Goal: Find specific page/section: Find specific page/section

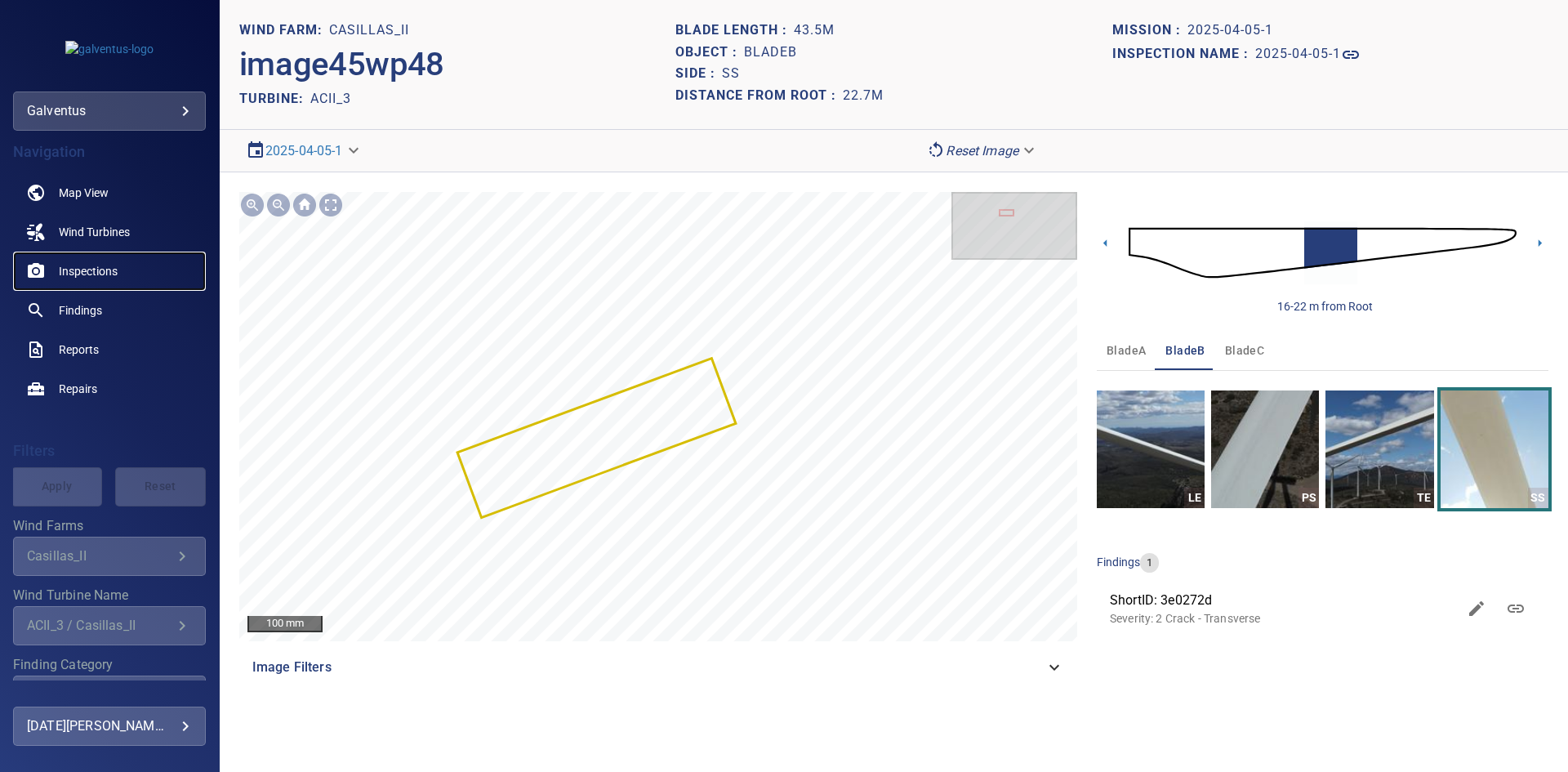
click at [108, 255] on link "Inspections" at bounding box center [109, 270] width 192 height 39
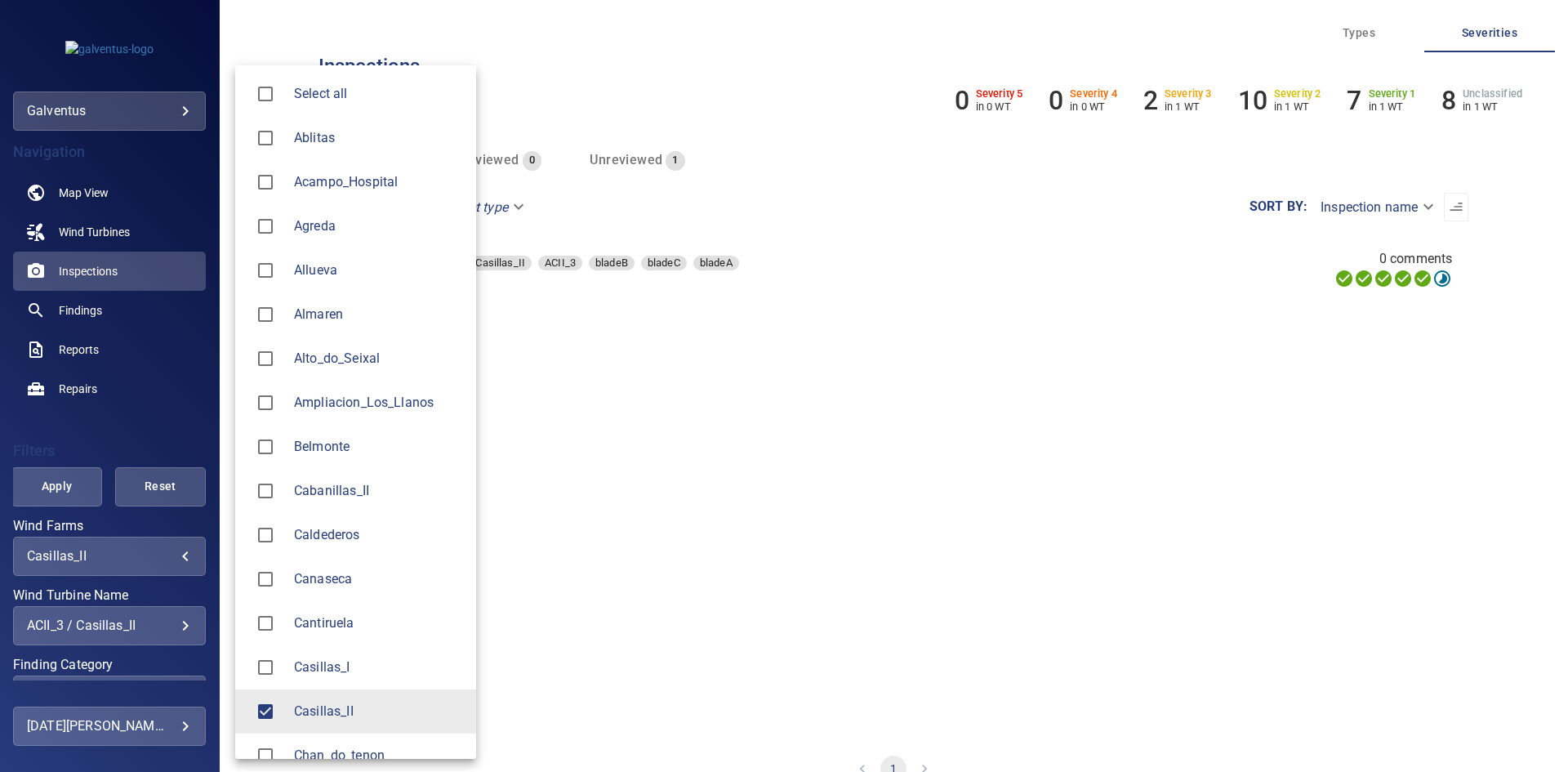
click at [80, 564] on body "**********" at bounding box center [784, 386] width 1568 height 772
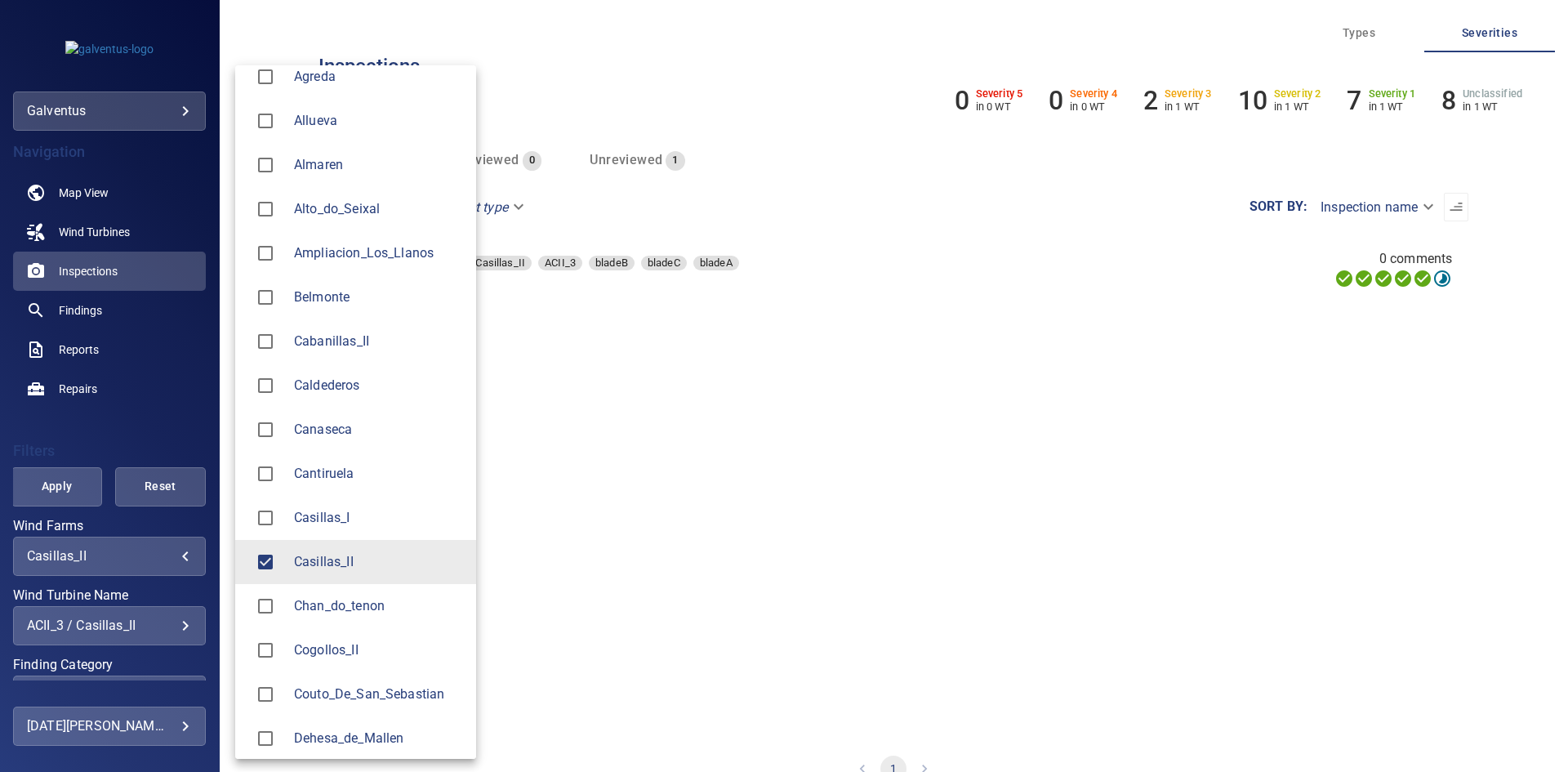
scroll to position [327, 0]
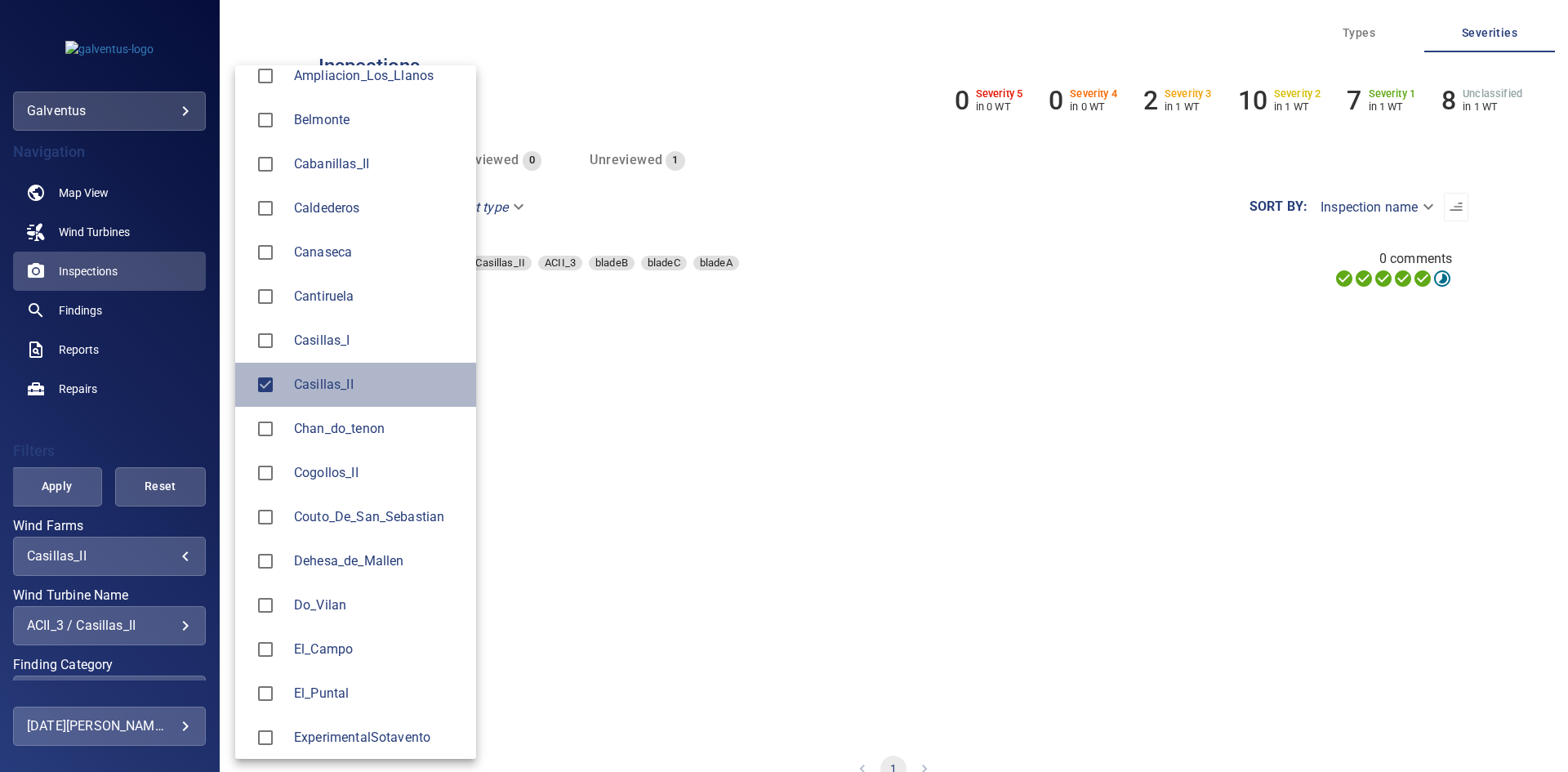
click at [327, 404] on li "Casillas_II" at bounding box center [355, 385] width 241 height 44
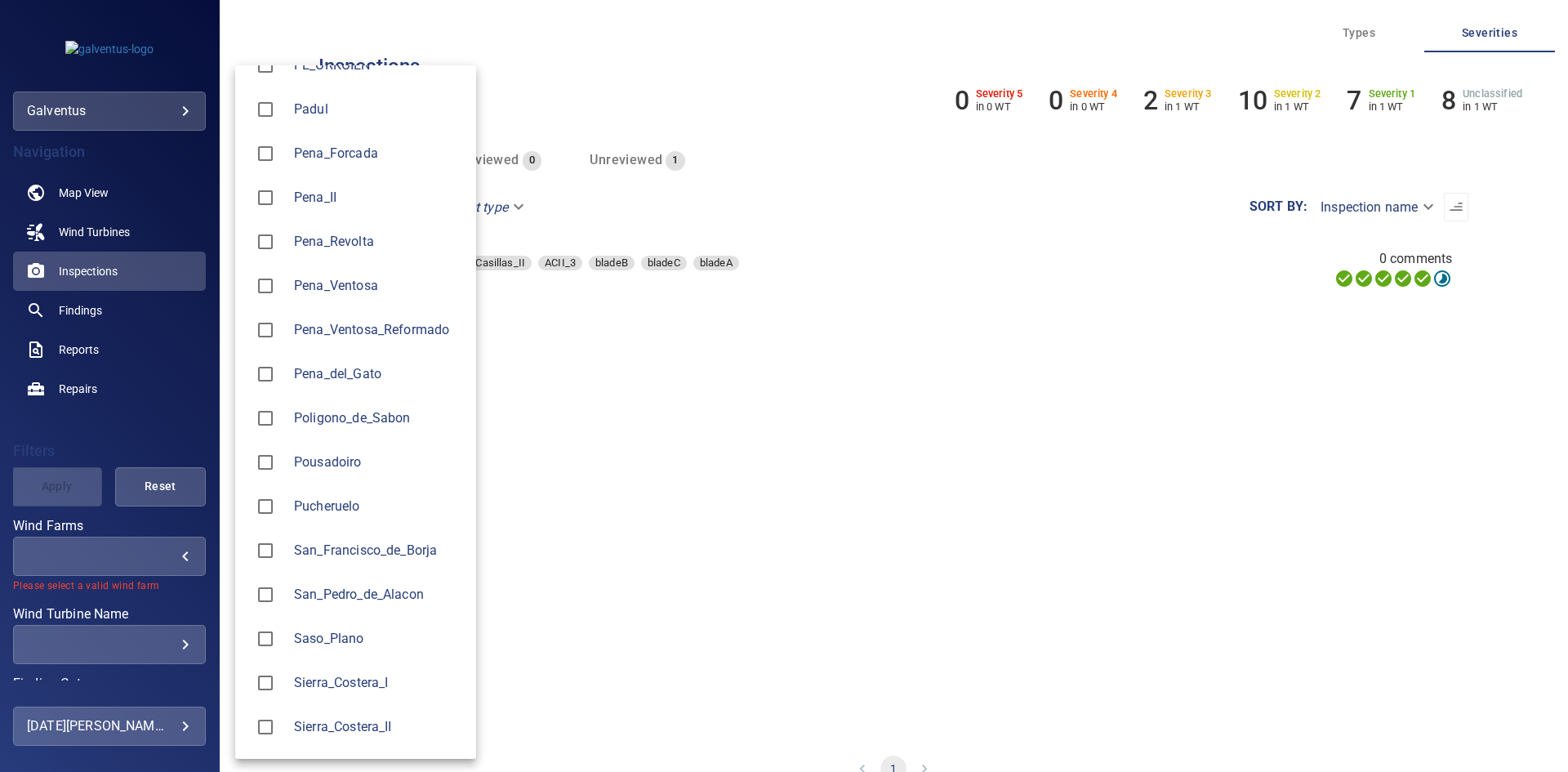
scroll to position [1796, 0]
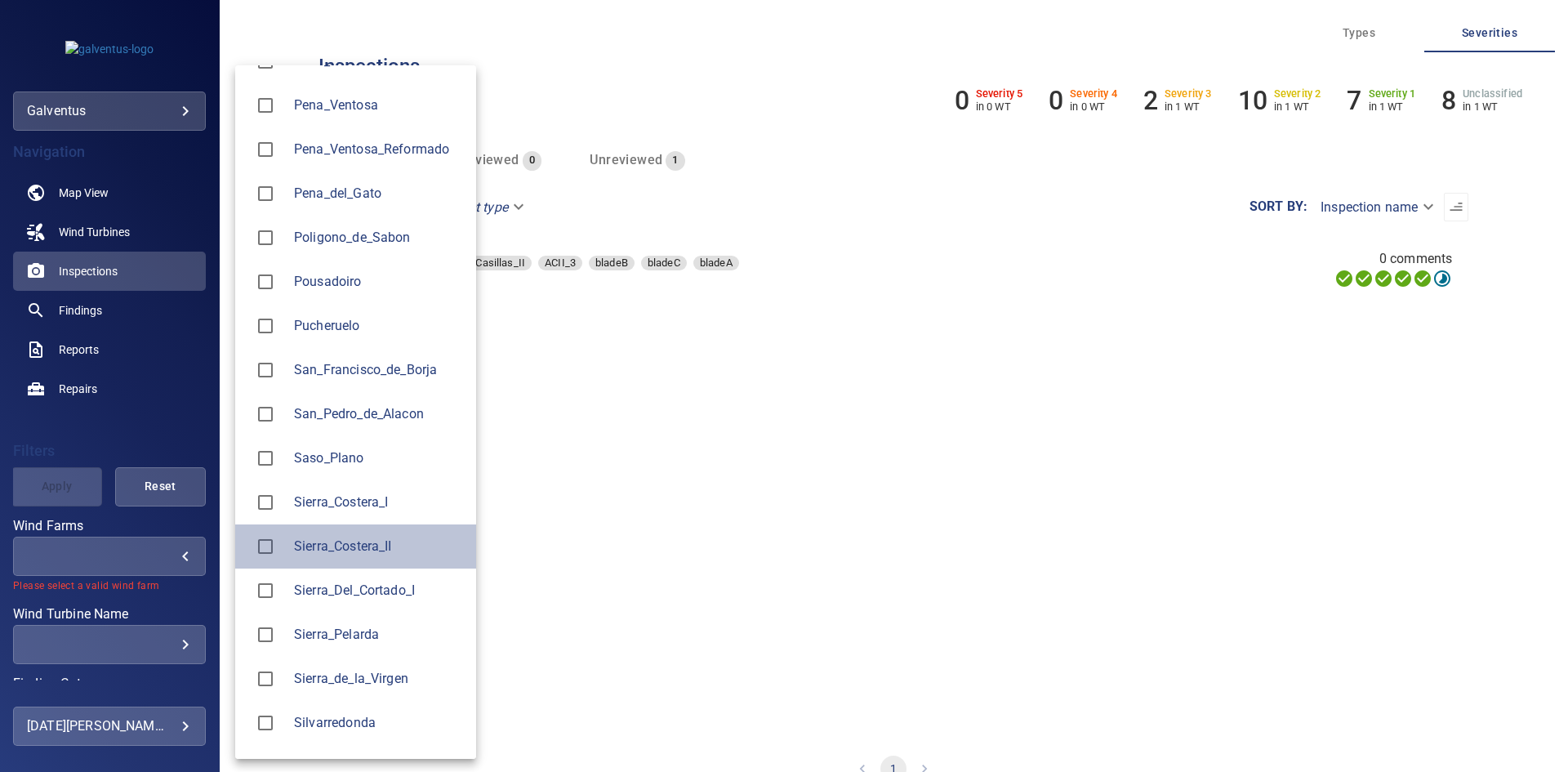
click at [365, 547] on span "Sierra_Costera_II" at bounding box center [379, 546] width 169 height 20
type input "**********"
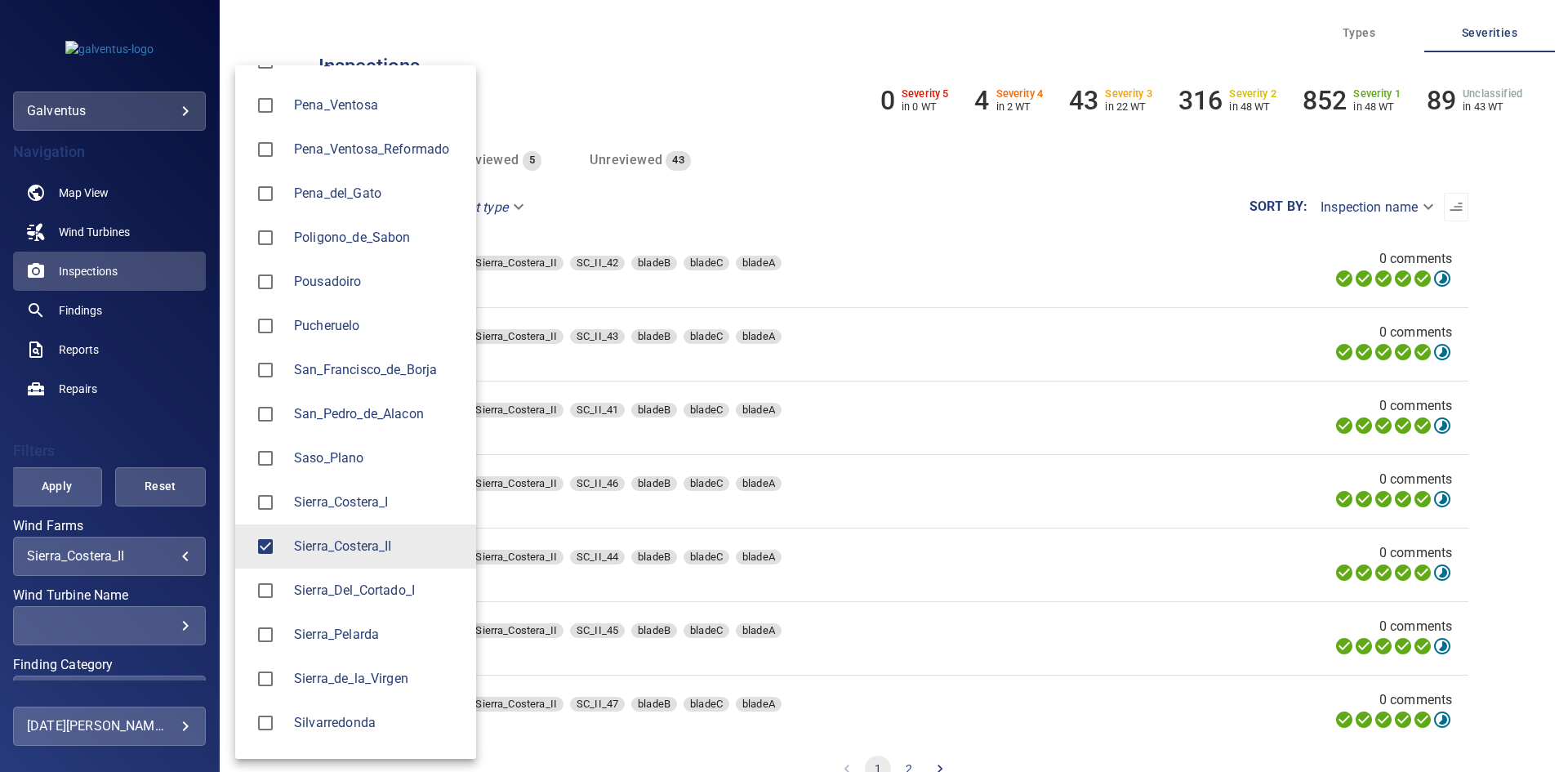
click at [126, 624] on div at bounding box center [784, 386] width 1568 height 772
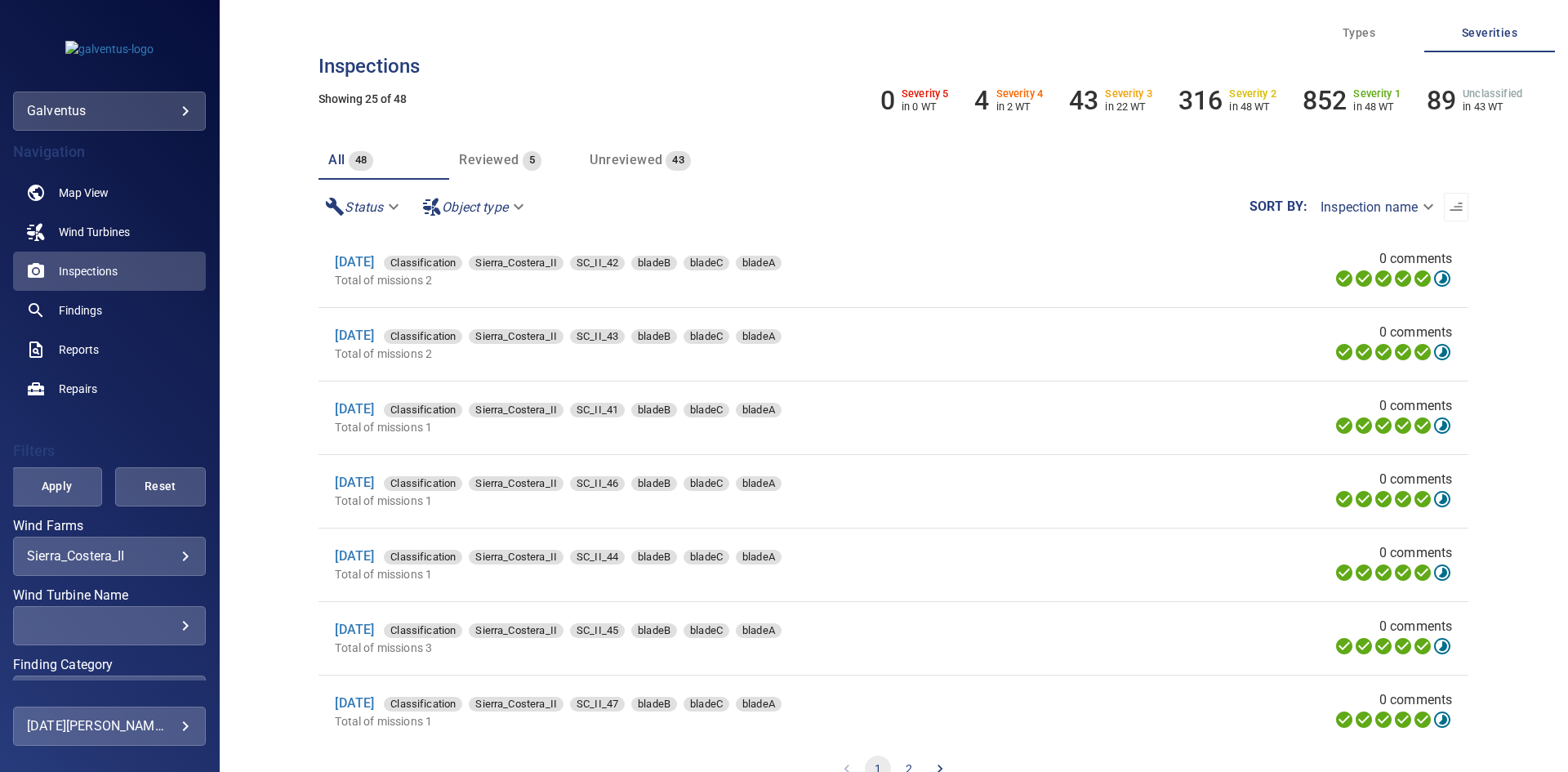
click at [127, 624] on div "Select all Ablitas Acampo_Hospital Agreda Allueva [GEOGRAPHIC_DATA] Alto_do_Sei…" at bounding box center [784, 386] width 1568 height 772
click at [129, 624] on div "​" at bounding box center [109, 625] width 165 height 15
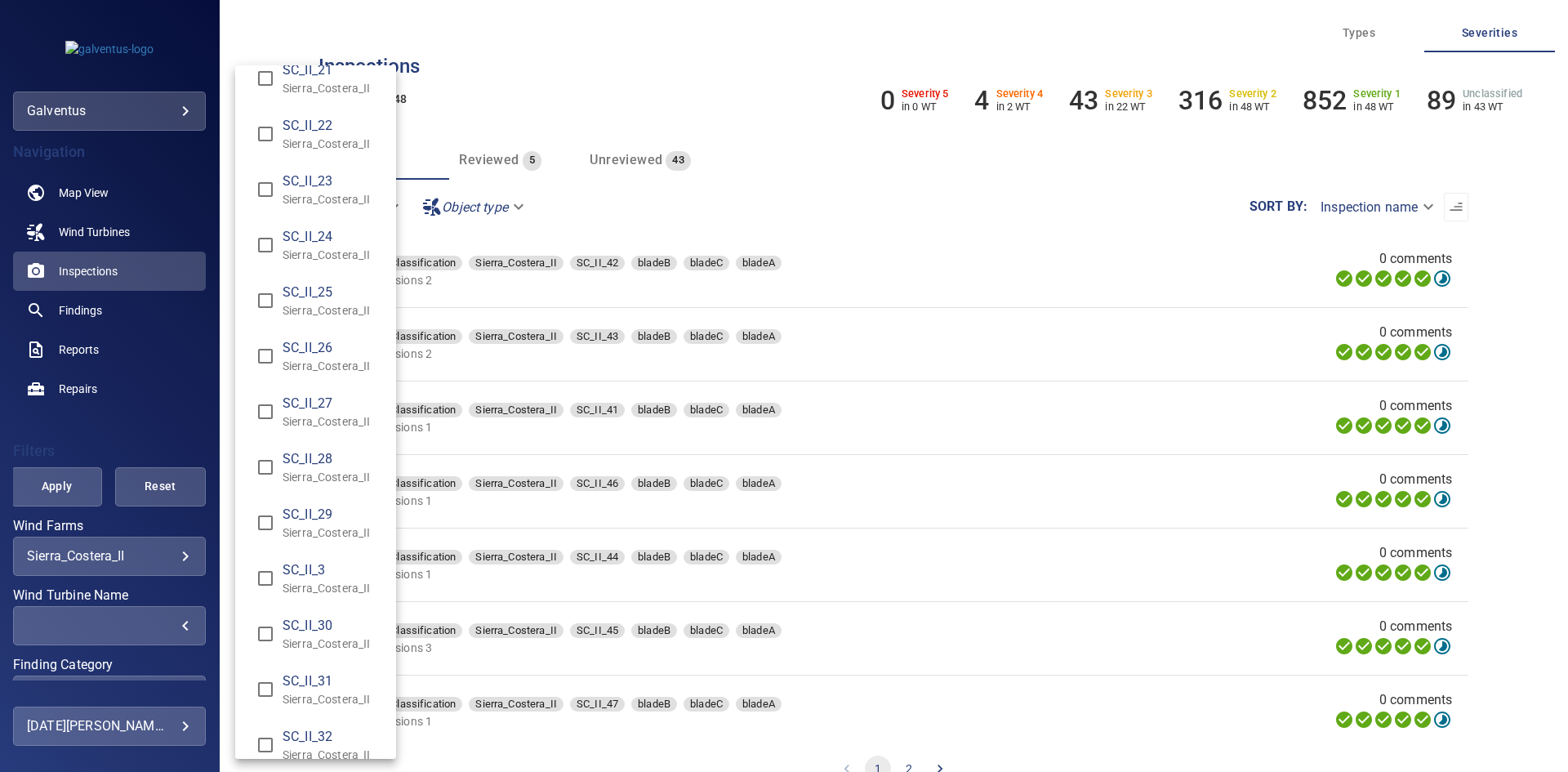
scroll to position [980, 0]
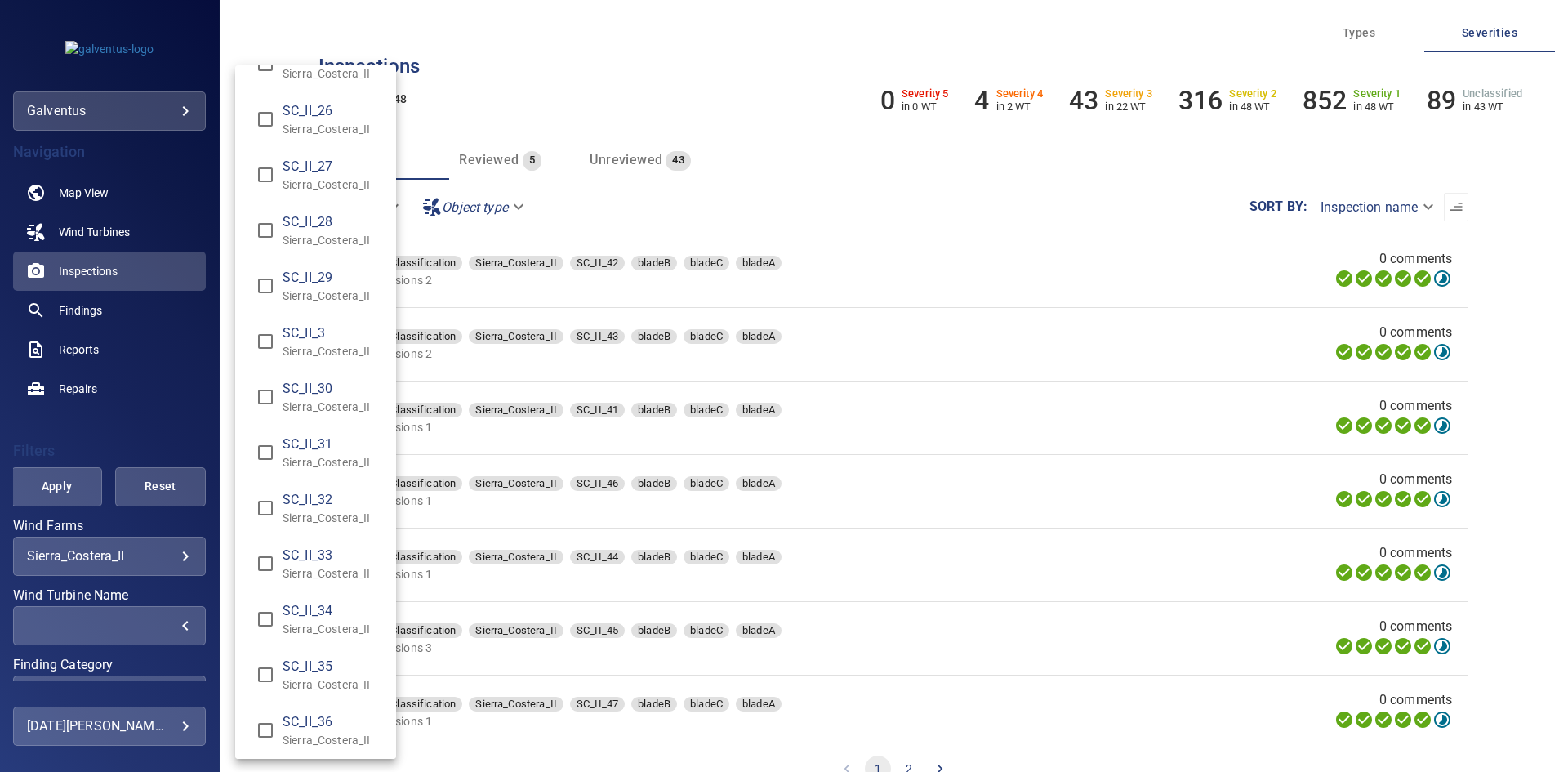
click at [302, 723] on span "SC_II_36" at bounding box center [333, 722] width 101 height 20
type input "**********"
click at [49, 480] on div "Wind Turbine Name" at bounding box center [784, 386] width 1568 height 772
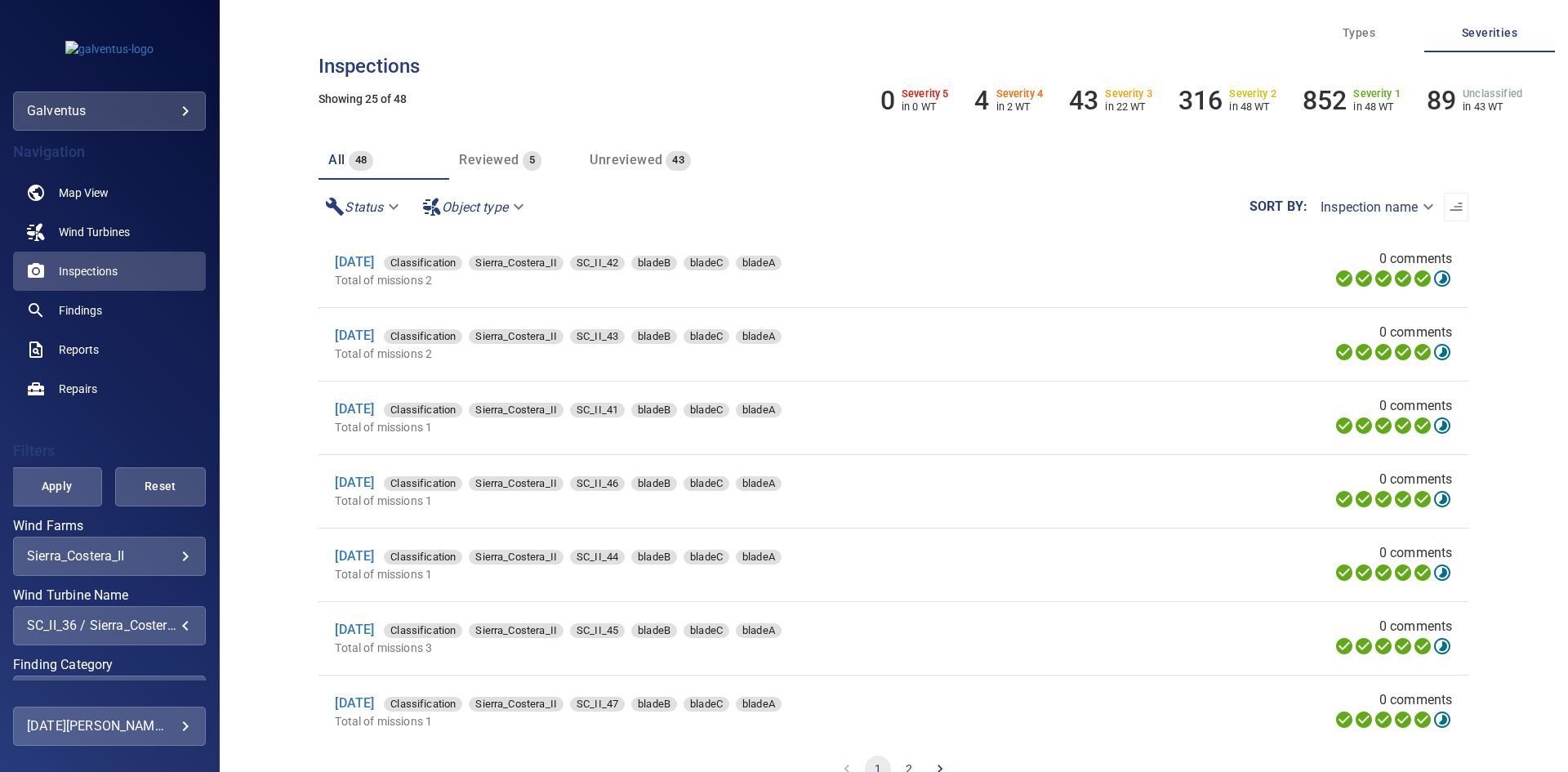
click at [67, 480] on span "Apply" at bounding box center [56, 485] width 50 height 20
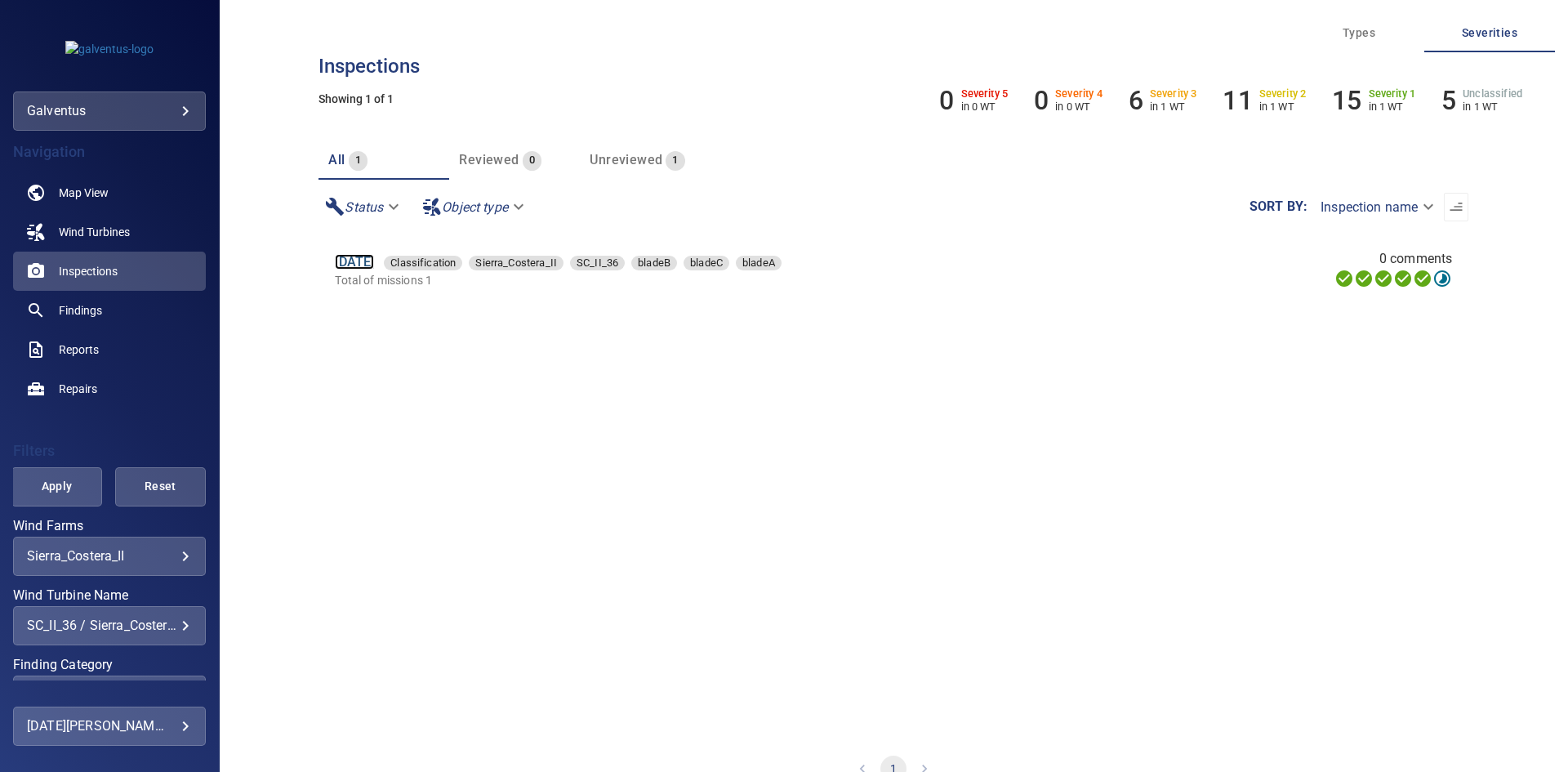
click at [374, 265] on link "[DATE]" at bounding box center [354, 262] width 39 height 15
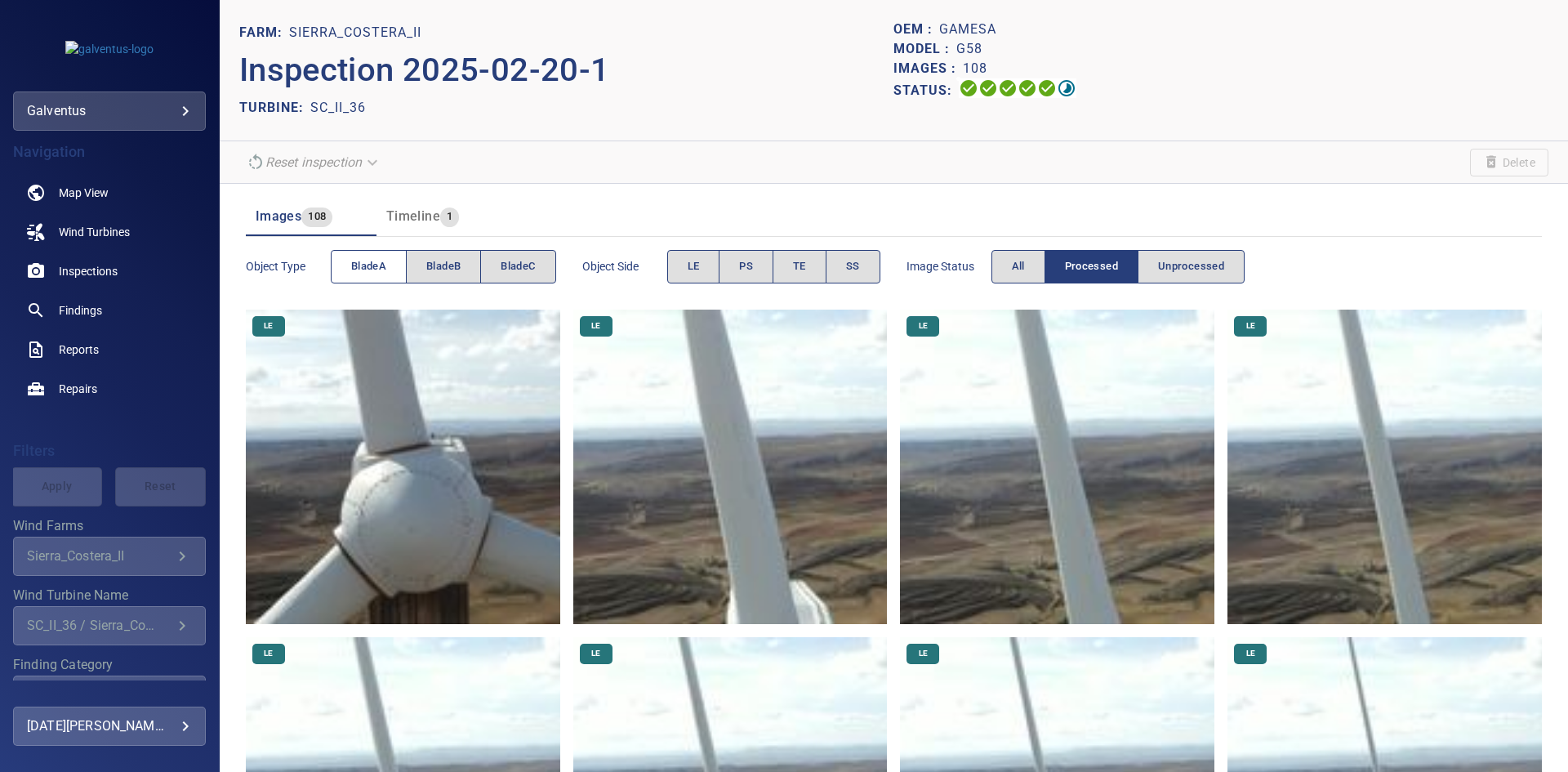
click at [357, 273] on span "bladeA" at bounding box center [368, 267] width 35 height 19
click at [764, 260] on button "PS" at bounding box center [745, 267] width 54 height 33
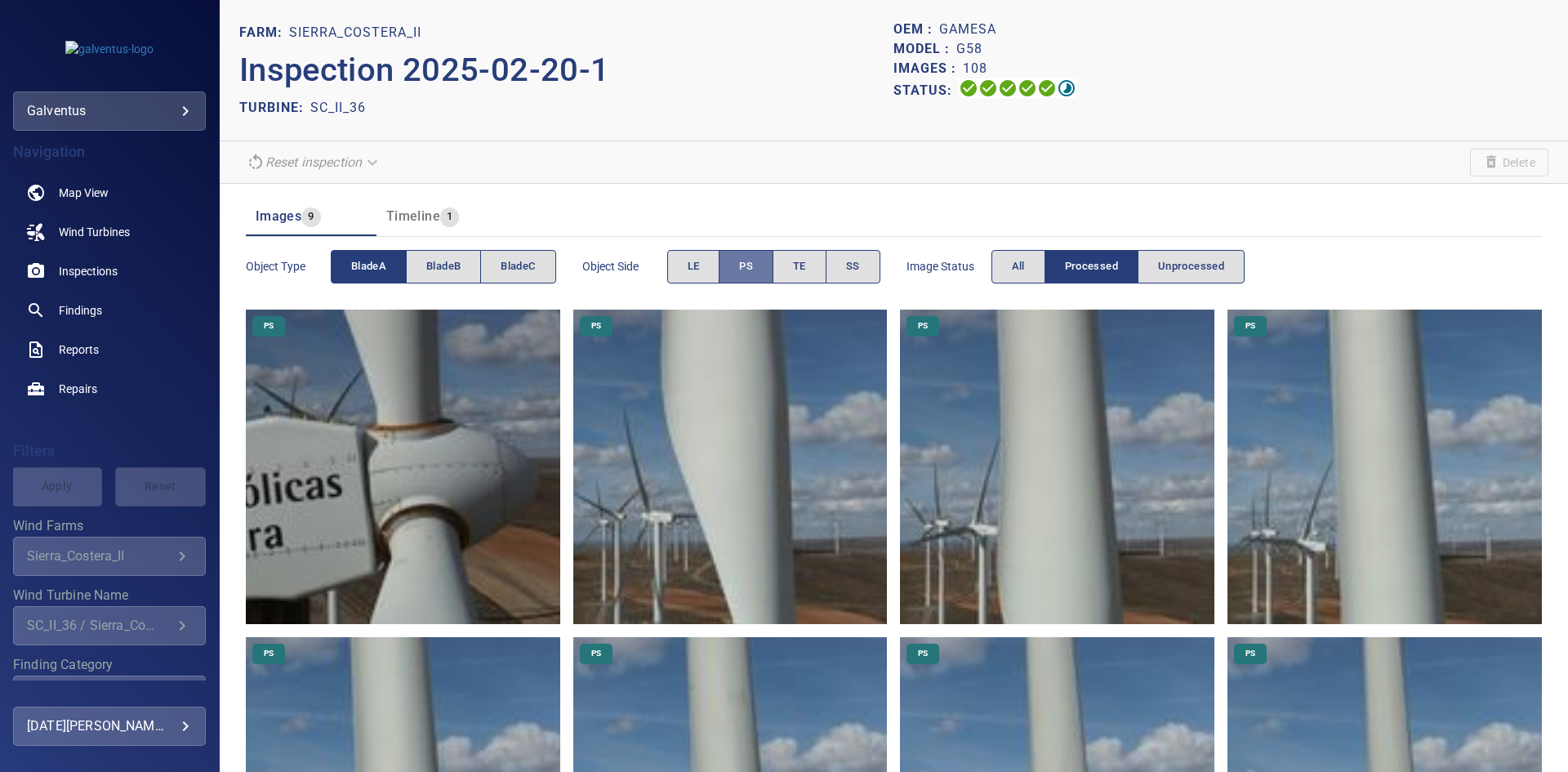
click at [749, 262] on span "PS" at bounding box center [745, 267] width 14 height 19
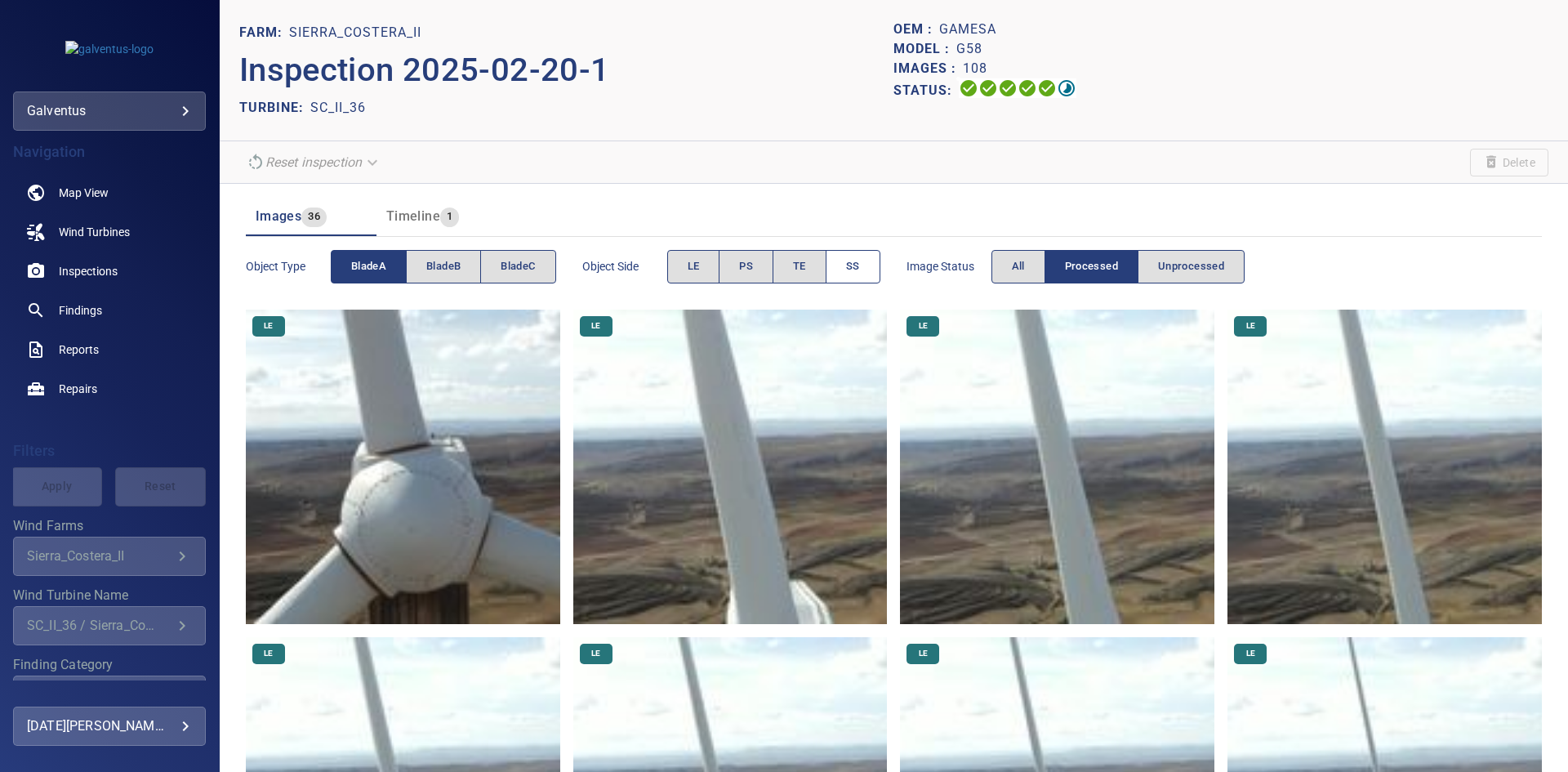
click at [846, 267] on button "SS" at bounding box center [852, 267] width 54 height 33
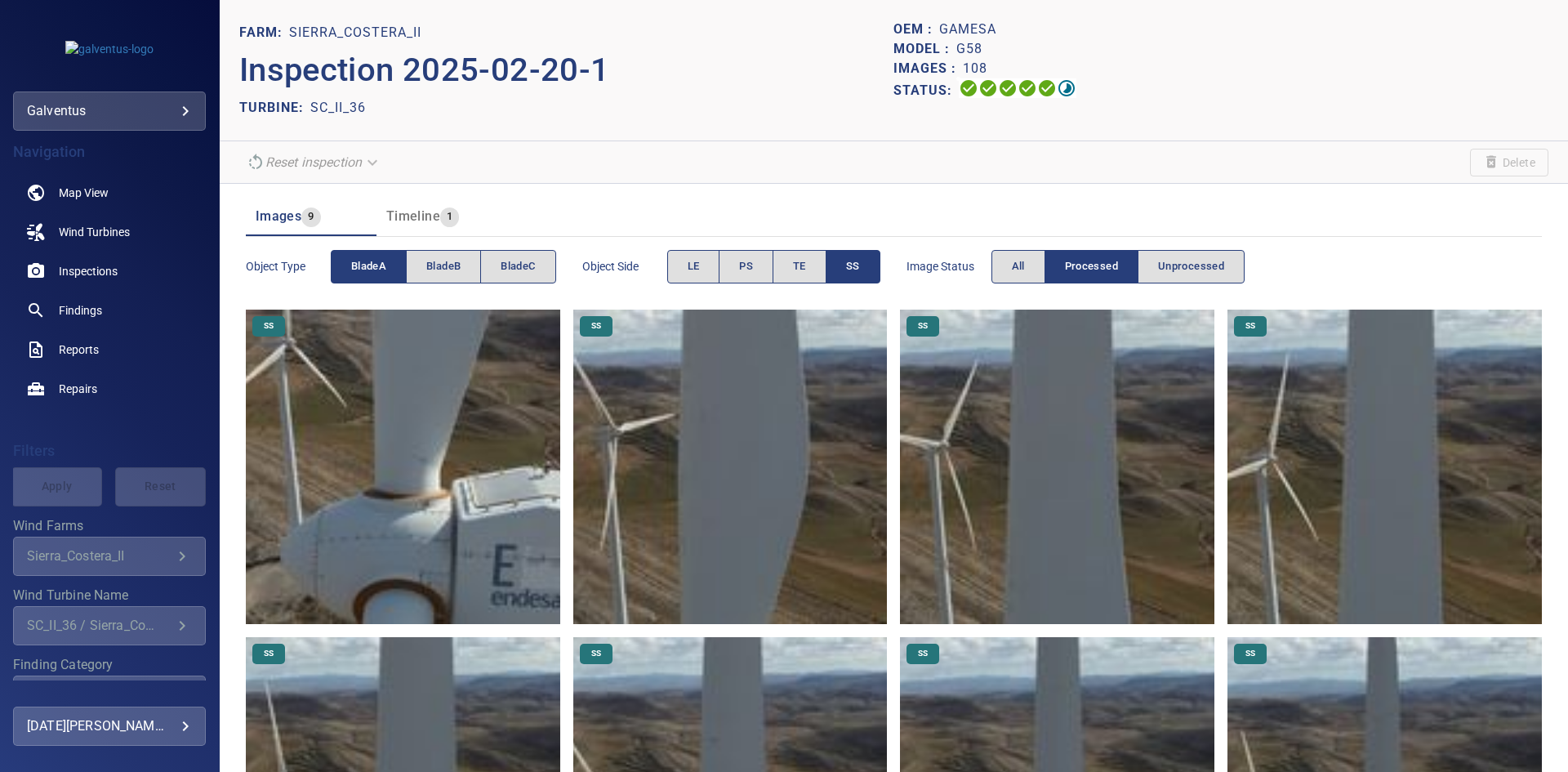
click at [948, 560] on img at bounding box center [1057, 466] width 314 height 314
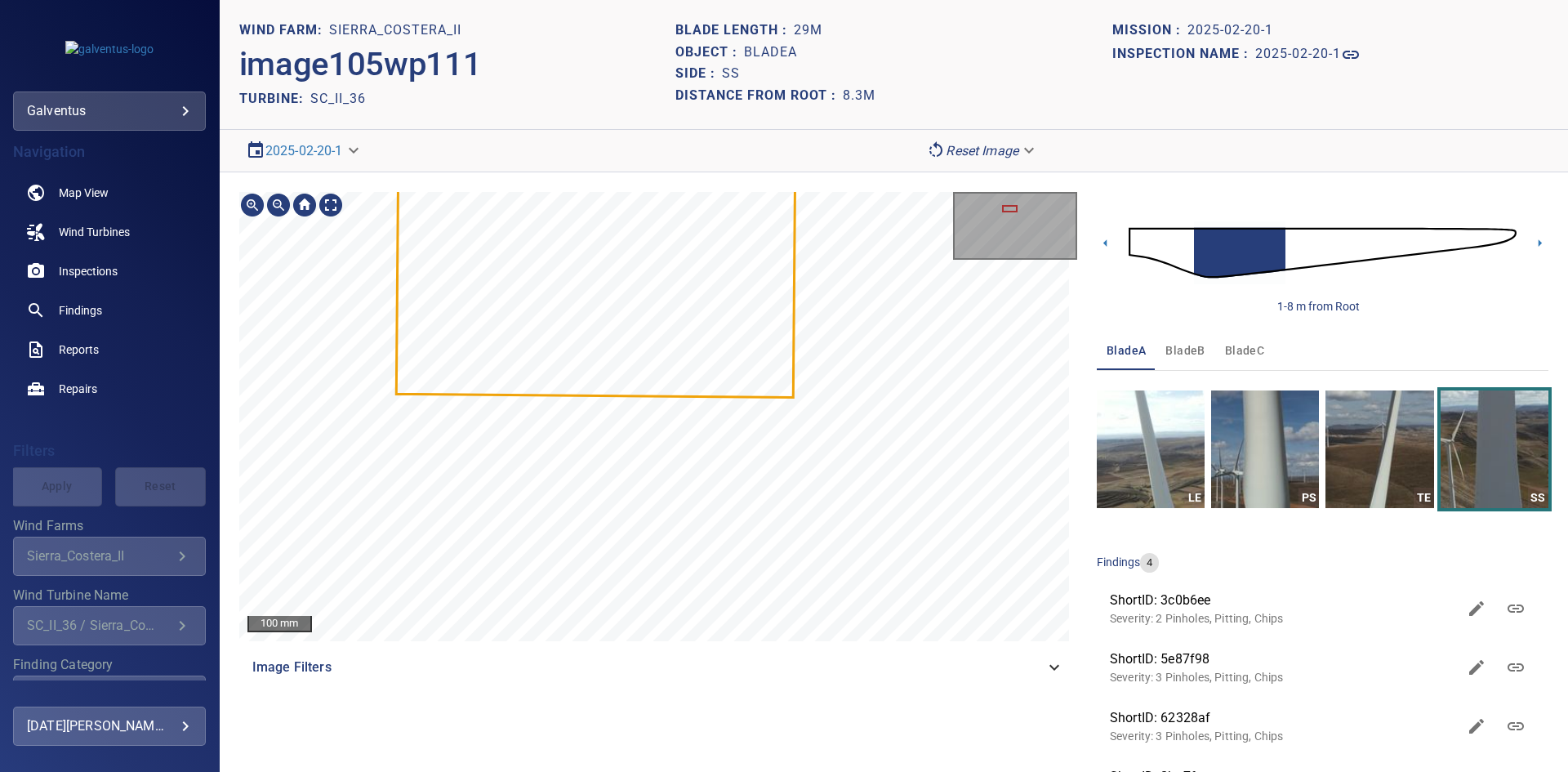
click at [572, 279] on div at bounding box center [658, 417] width 838 height 449
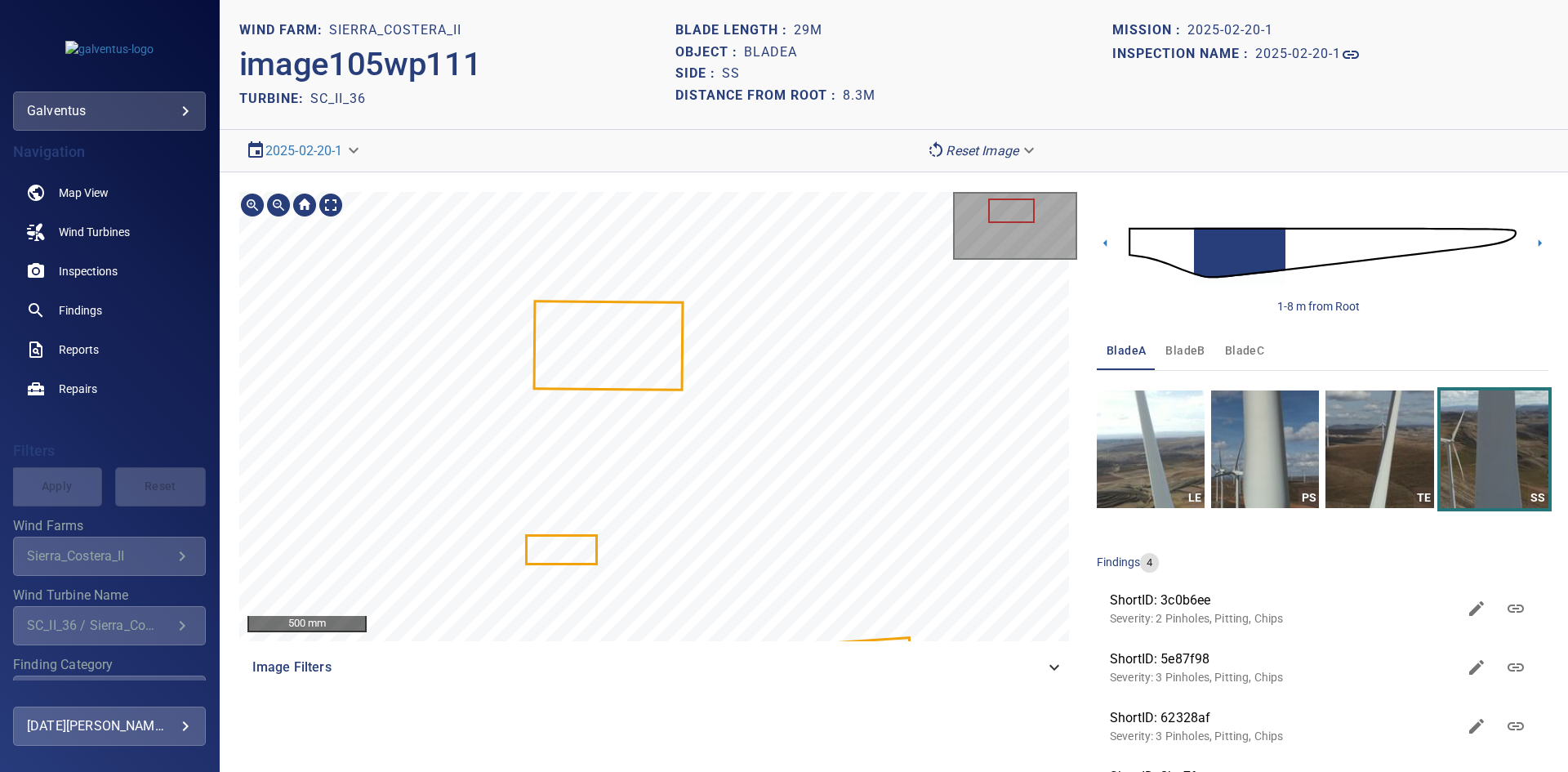
click at [635, 277] on div at bounding box center [658, 417] width 838 height 449
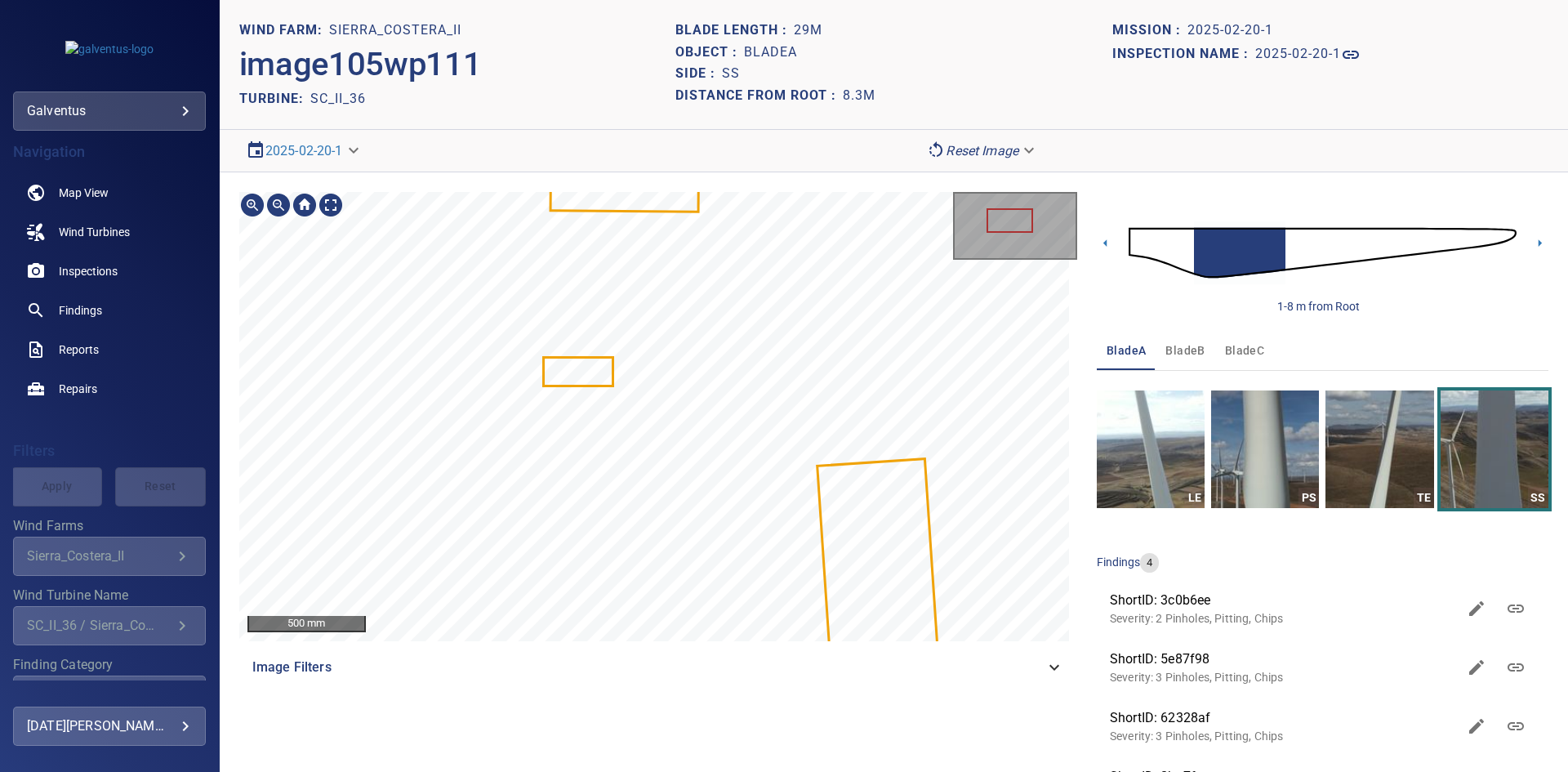
click at [629, 186] on div "500 mm Image Filters 1-8 m from Root bladeA bladeB bladeC LE PS TE SS findings …" at bounding box center [894, 506] width 1348 height 668
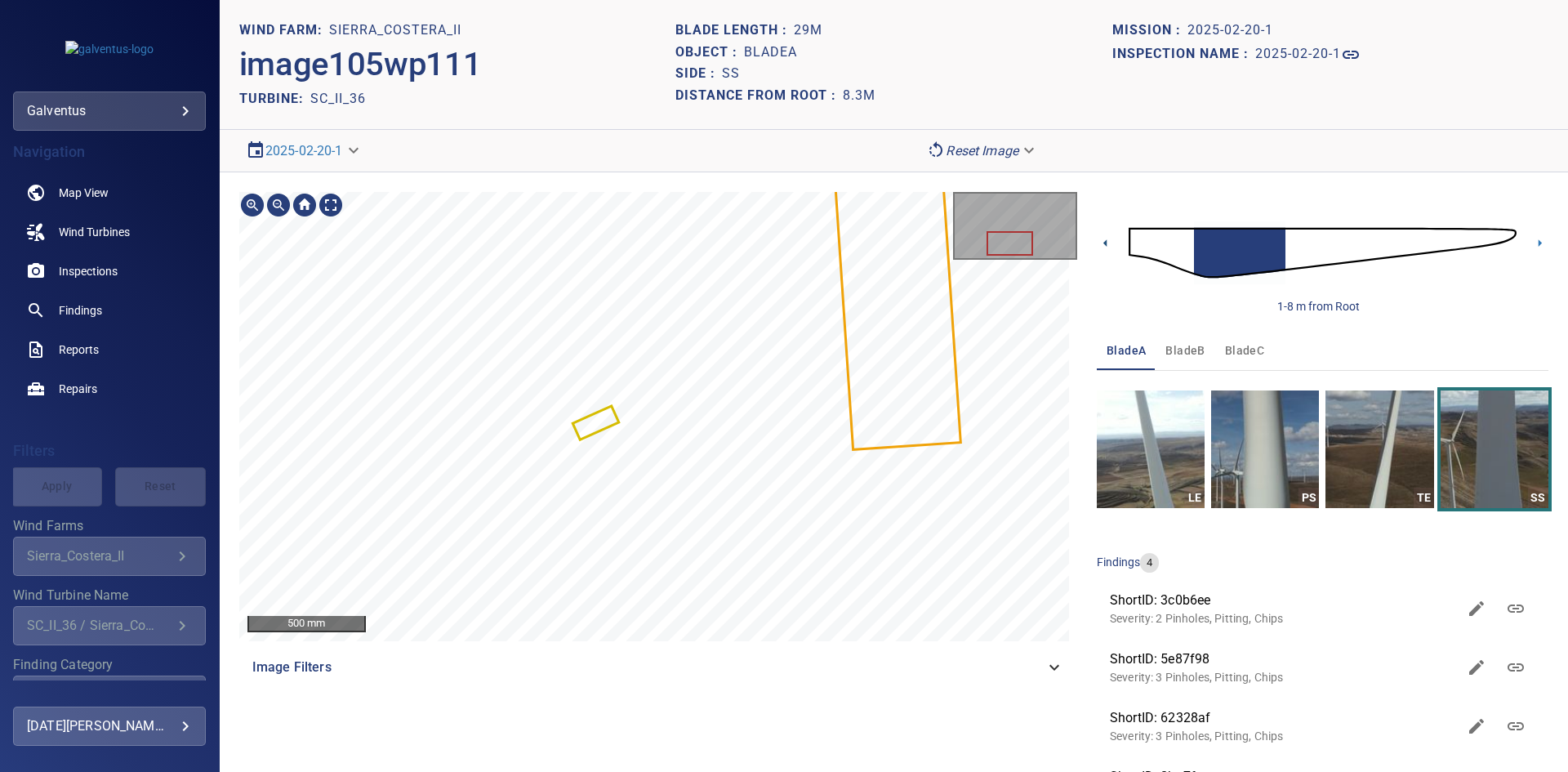
click at [1103, 243] on icon at bounding box center [1104, 243] width 3 height 8
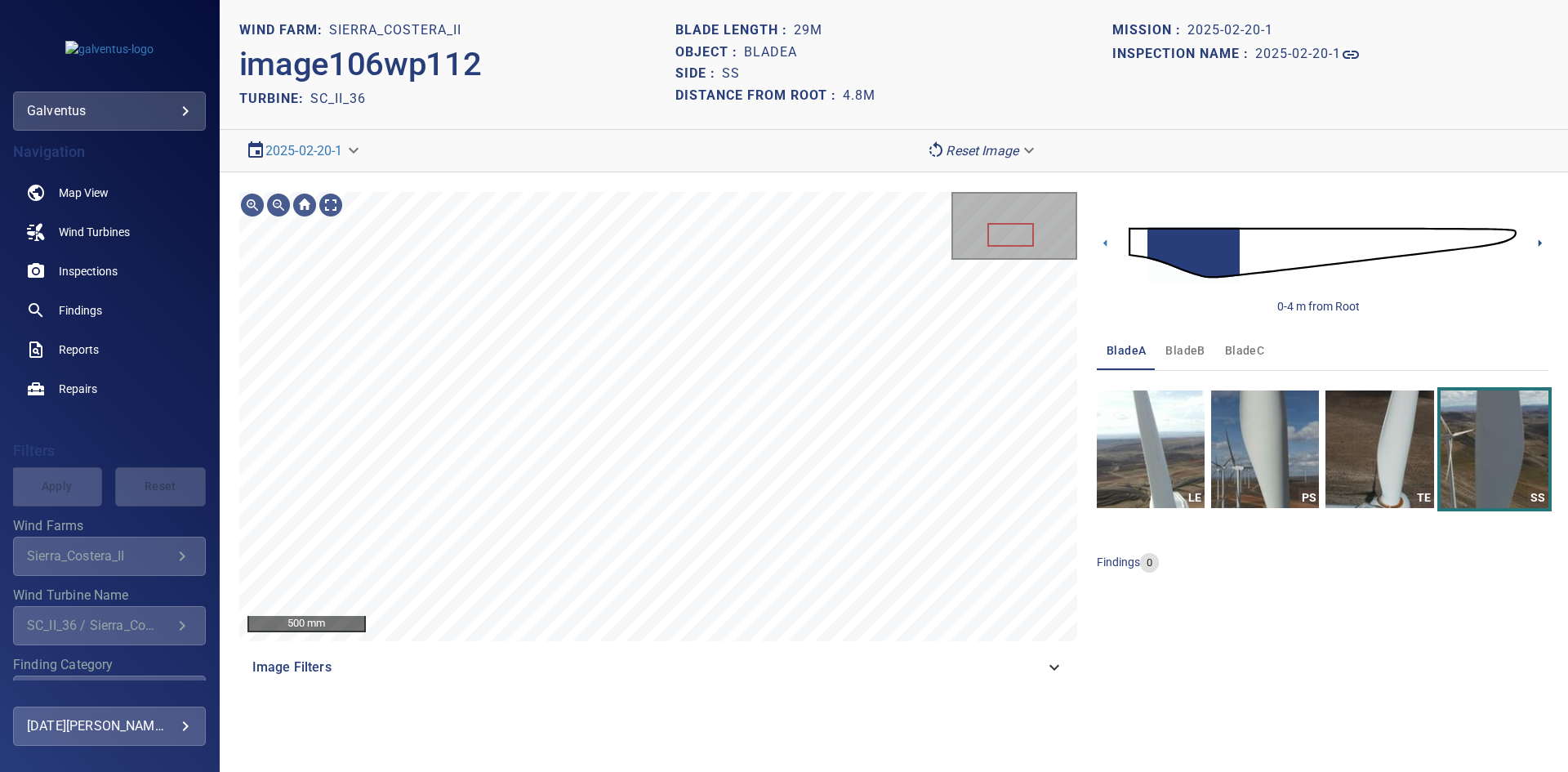
click at [1540, 236] on icon at bounding box center [1540, 243] width 17 height 17
